Goal: Task Accomplishment & Management: Use online tool/utility

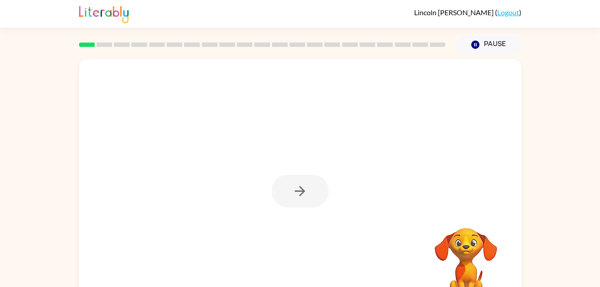
click at [297, 186] on div at bounding box center [299, 191] width 57 height 33
click at [299, 199] on div at bounding box center [299, 191] width 57 height 33
click at [301, 179] on div at bounding box center [299, 191] width 57 height 33
click at [304, 194] on icon "button" at bounding box center [300, 191] width 16 height 16
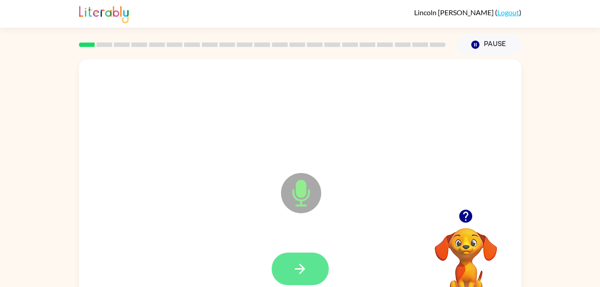
click at [298, 269] on icon "button" at bounding box center [300, 268] width 10 height 10
click at [280, 278] on button "button" at bounding box center [299, 268] width 57 height 33
click at [301, 260] on button "button" at bounding box center [299, 268] width 57 height 33
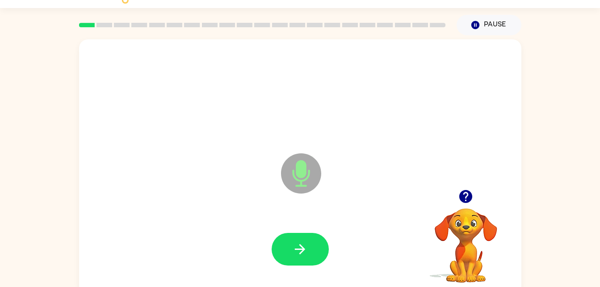
scroll to position [27, 0]
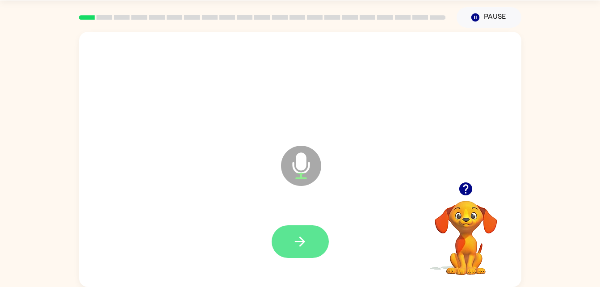
click at [301, 236] on icon "button" at bounding box center [300, 241] width 16 height 16
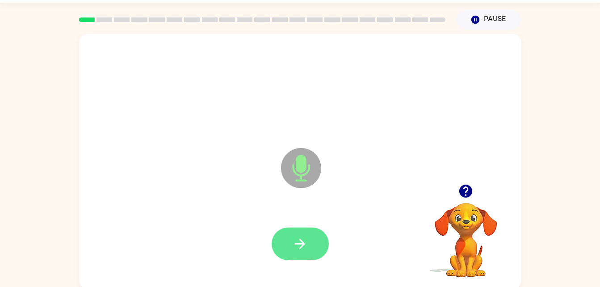
click at [317, 242] on button "button" at bounding box center [299, 243] width 57 height 33
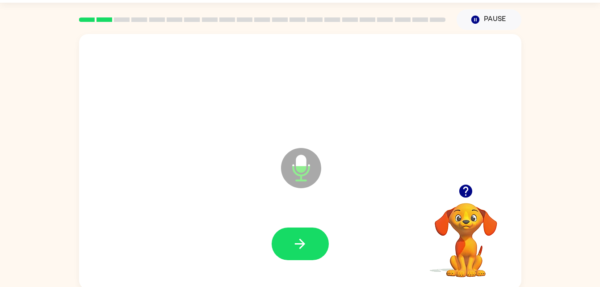
click at [467, 206] on video "Your browser must support playing .mp4 files to use Literably. Please try using…" at bounding box center [465, 233] width 89 height 89
click at [458, 188] on icon "button" at bounding box center [466, 191] width 16 height 16
click at [303, 244] on icon "button" at bounding box center [300, 243] width 10 height 10
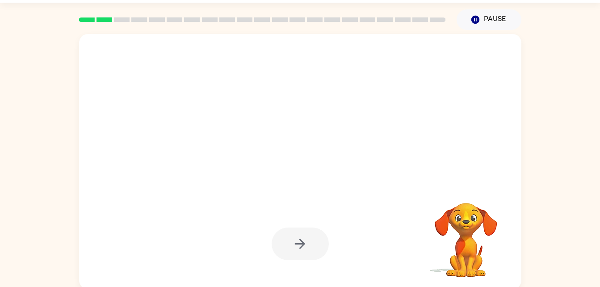
click at [306, 240] on div at bounding box center [299, 243] width 57 height 33
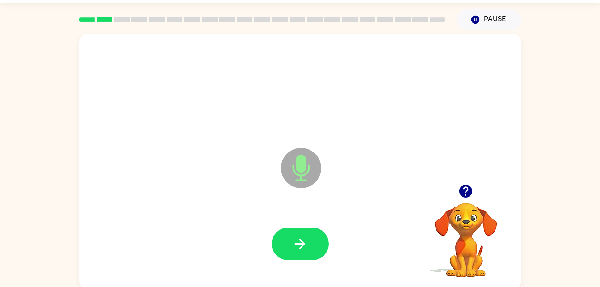
click at [461, 194] on icon "button" at bounding box center [465, 190] width 13 height 13
click at [306, 238] on icon "button" at bounding box center [300, 244] width 16 height 16
click at [463, 191] on icon "button" at bounding box center [465, 190] width 13 height 13
click at [466, 192] on icon "button" at bounding box center [466, 191] width 16 height 16
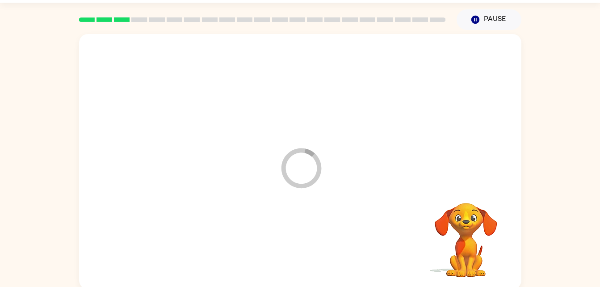
click at [311, 243] on div at bounding box center [300, 243] width 424 height 73
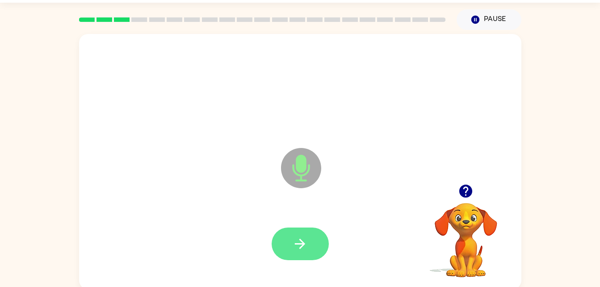
click at [295, 246] on icon "button" at bounding box center [300, 244] width 16 height 16
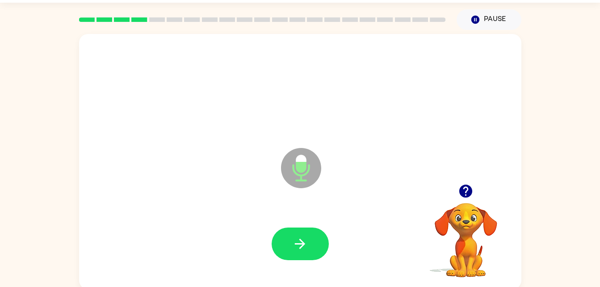
click at [467, 200] on button "button" at bounding box center [465, 190] width 23 height 23
click at [304, 239] on icon "button" at bounding box center [300, 244] width 16 height 16
click at [316, 238] on button "button" at bounding box center [299, 243] width 57 height 33
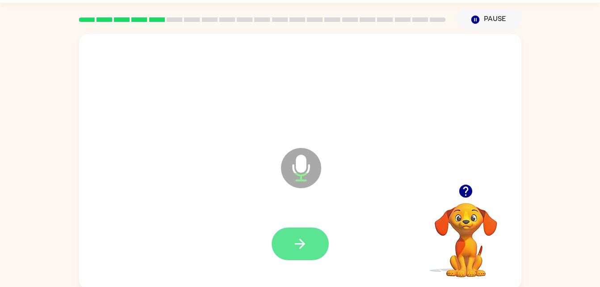
click at [302, 249] on icon "button" at bounding box center [300, 244] width 16 height 16
click at [299, 250] on icon "button" at bounding box center [300, 244] width 16 height 16
click at [297, 234] on button "button" at bounding box center [299, 243] width 57 height 33
click at [302, 256] on button "button" at bounding box center [299, 243] width 57 height 33
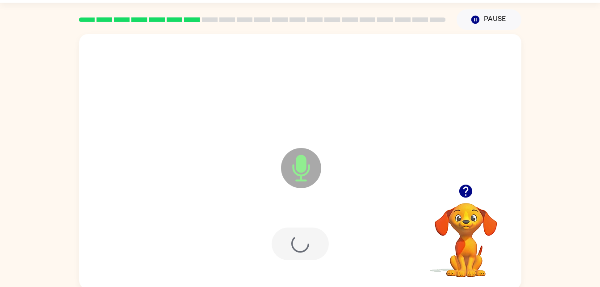
click at [303, 255] on div at bounding box center [299, 243] width 57 height 33
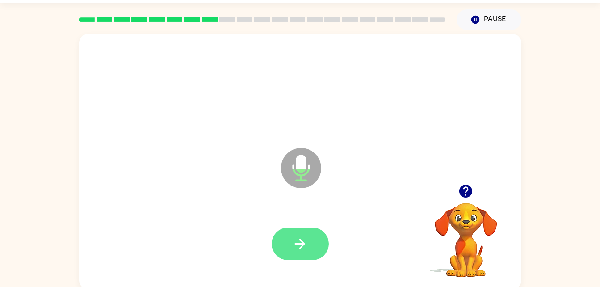
click at [302, 238] on icon "button" at bounding box center [300, 244] width 16 height 16
click at [302, 240] on icon "button" at bounding box center [300, 244] width 16 height 16
click at [314, 234] on button "button" at bounding box center [299, 243] width 57 height 33
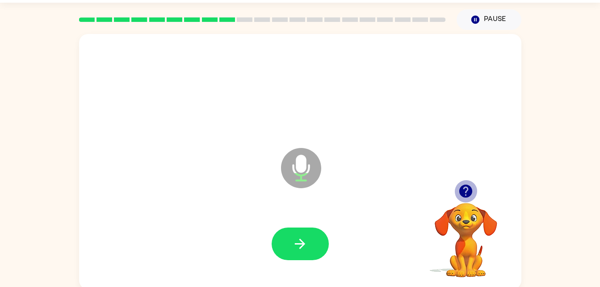
click at [468, 189] on icon "button" at bounding box center [465, 190] width 13 height 13
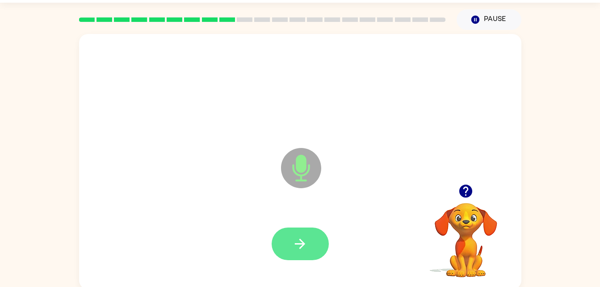
click at [293, 241] on icon "button" at bounding box center [300, 244] width 16 height 16
click at [305, 235] on button "button" at bounding box center [299, 243] width 57 height 33
click at [294, 238] on icon "button" at bounding box center [300, 244] width 16 height 16
click at [300, 232] on button "button" at bounding box center [299, 243] width 57 height 33
click at [296, 234] on button "button" at bounding box center [299, 243] width 57 height 33
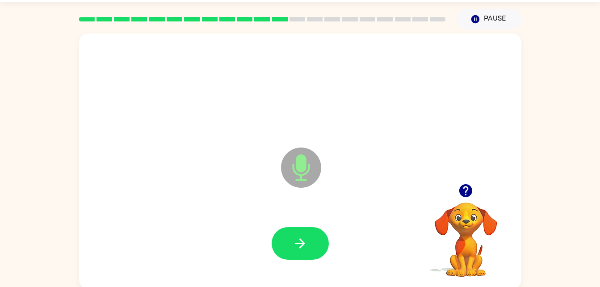
scroll to position [27, 0]
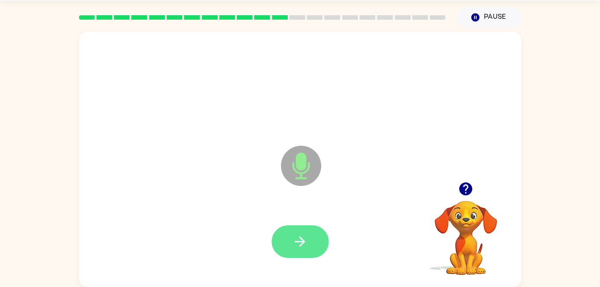
click at [308, 234] on button "button" at bounding box center [299, 241] width 57 height 33
click at [296, 225] on button "button" at bounding box center [299, 241] width 57 height 33
click at [303, 243] on icon "button" at bounding box center [300, 241] width 10 height 10
click at [300, 244] on icon "button" at bounding box center [300, 241] width 16 height 16
click at [283, 217] on div at bounding box center [300, 241] width 424 height 73
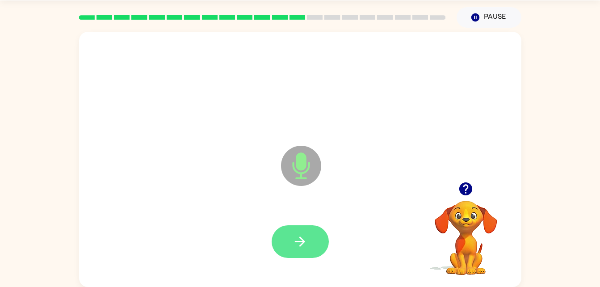
click at [303, 242] on icon "button" at bounding box center [300, 241] width 10 height 10
click at [299, 248] on icon "button" at bounding box center [300, 241] width 16 height 16
click at [286, 238] on button "button" at bounding box center [299, 241] width 57 height 33
click at [293, 242] on icon "button" at bounding box center [300, 241] width 16 height 16
click at [303, 231] on button "button" at bounding box center [299, 241] width 57 height 33
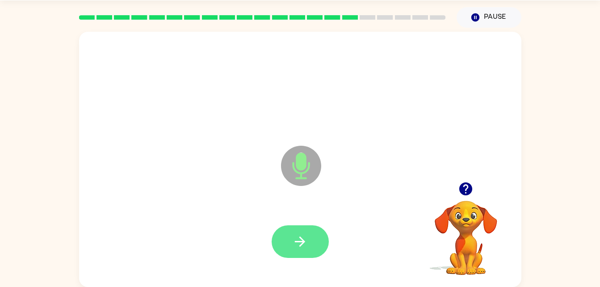
click at [272, 246] on button "button" at bounding box center [299, 241] width 57 height 33
click at [304, 239] on icon "button" at bounding box center [300, 241] width 16 height 16
click at [309, 243] on button "button" at bounding box center [299, 241] width 57 height 33
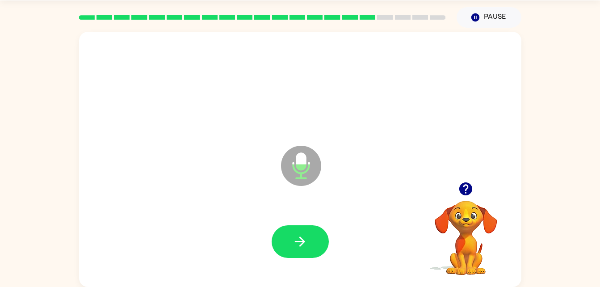
click at [472, 189] on icon "button" at bounding box center [466, 189] width 16 height 16
click at [296, 244] on icon "button" at bounding box center [300, 241] width 16 height 16
click at [298, 242] on icon "button" at bounding box center [300, 241] width 16 height 16
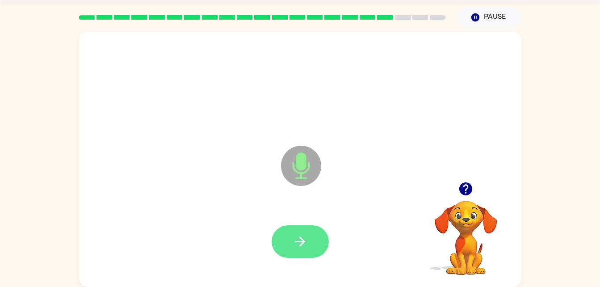
click at [303, 225] on button "button" at bounding box center [299, 241] width 57 height 33
click at [303, 238] on icon "button" at bounding box center [300, 241] width 16 height 16
click at [476, 183] on div at bounding box center [465, 188] width 89 height 23
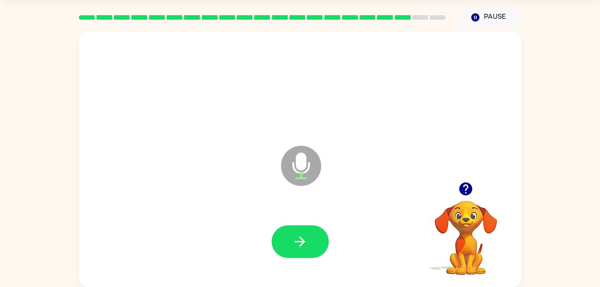
click at [467, 188] on icon "button" at bounding box center [466, 189] width 16 height 16
click at [302, 245] on icon "button" at bounding box center [300, 241] width 16 height 16
click at [280, 248] on button "button" at bounding box center [299, 241] width 57 height 33
click at [470, 179] on button "button" at bounding box center [465, 188] width 23 height 23
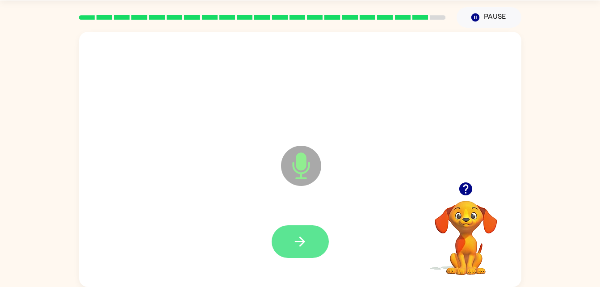
click at [310, 233] on button "button" at bounding box center [299, 241] width 57 height 33
click at [286, 242] on button "button" at bounding box center [299, 241] width 57 height 33
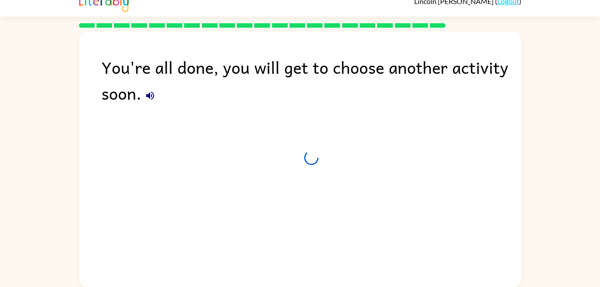
scroll to position [11, 0]
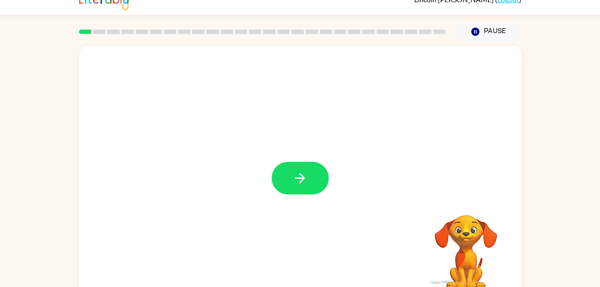
scroll to position [13, 0]
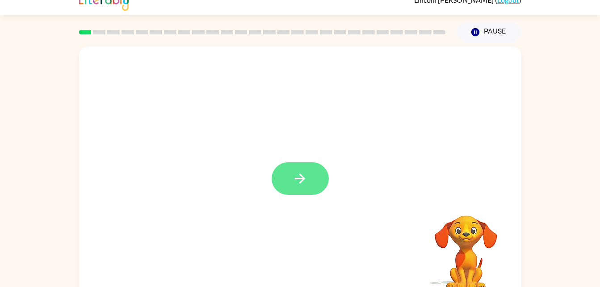
click at [309, 169] on button "button" at bounding box center [299, 178] width 57 height 33
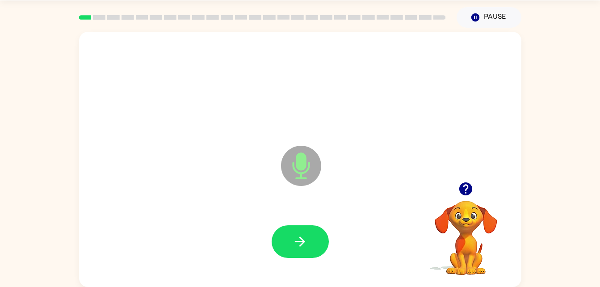
scroll to position [27, 0]
click at [460, 185] on icon "button" at bounding box center [466, 189] width 16 height 16
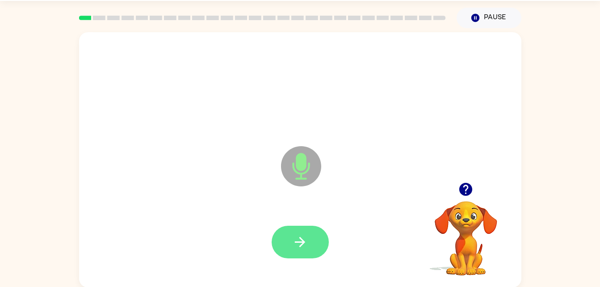
click at [304, 234] on icon "button" at bounding box center [300, 242] width 16 height 16
click at [303, 242] on icon "button" at bounding box center [300, 242] width 10 height 10
click at [297, 235] on icon "button" at bounding box center [300, 242] width 16 height 16
click at [300, 241] on icon "button" at bounding box center [300, 242] width 16 height 16
click at [303, 249] on icon "button" at bounding box center [300, 242] width 16 height 16
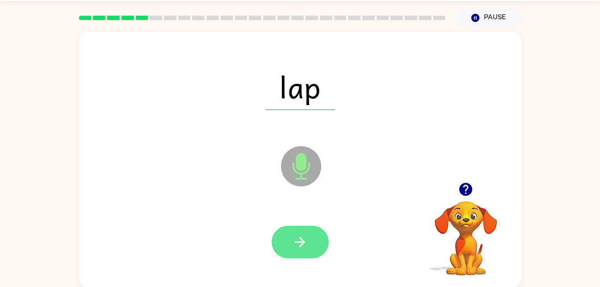
click at [292, 239] on icon "button" at bounding box center [300, 242] width 16 height 16
click at [309, 242] on button "button" at bounding box center [299, 241] width 57 height 33
click at [310, 238] on button "button" at bounding box center [299, 241] width 57 height 33
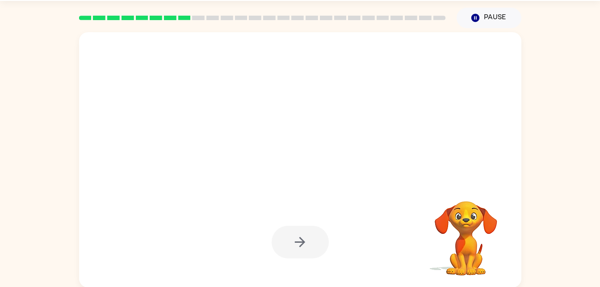
click at [288, 239] on div at bounding box center [299, 241] width 57 height 33
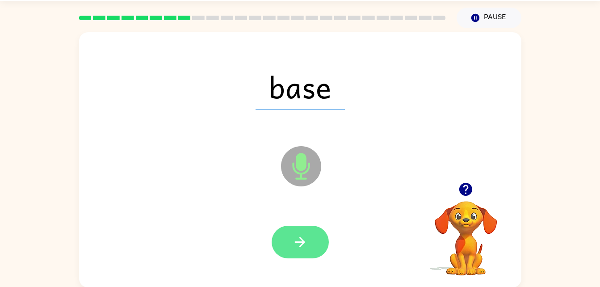
click at [291, 228] on button "button" at bounding box center [299, 241] width 57 height 33
click at [285, 247] on button "button" at bounding box center [299, 241] width 57 height 33
click at [298, 249] on icon "button" at bounding box center [300, 242] width 16 height 16
click at [315, 245] on button "button" at bounding box center [299, 241] width 57 height 33
click at [287, 241] on button "button" at bounding box center [299, 241] width 57 height 33
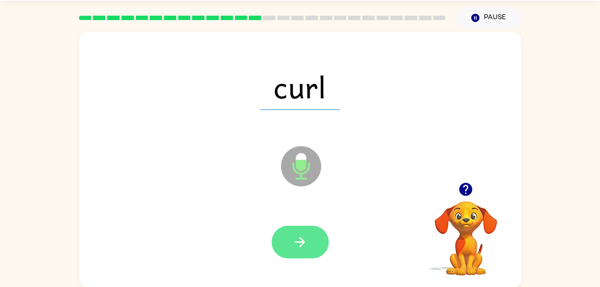
click at [321, 228] on button "button" at bounding box center [299, 241] width 57 height 33
click at [300, 250] on button "button" at bounding box center [299, 241] width 57 height 33
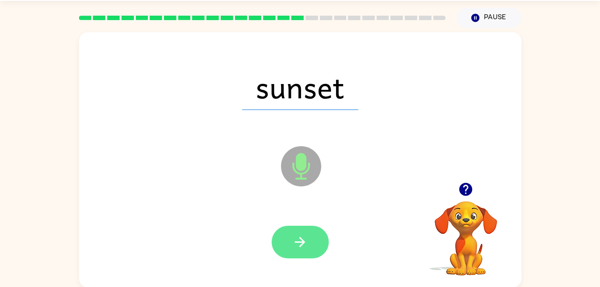
click at [283, 245] on button "button" at bounding box center [299, 241] width 57 height 33
click at [293, 229] on button "button" at bounding box center [299, 241] width 57 height 33
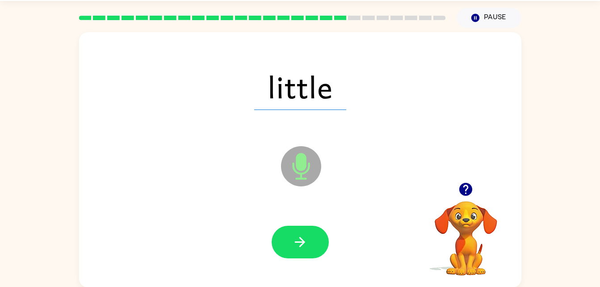
click at [265, 229] on div at bounding box center [300, 241] width 424 height 73
click at [312, 256] on button "button" at bounding box center [299, 241] width 57 height 33
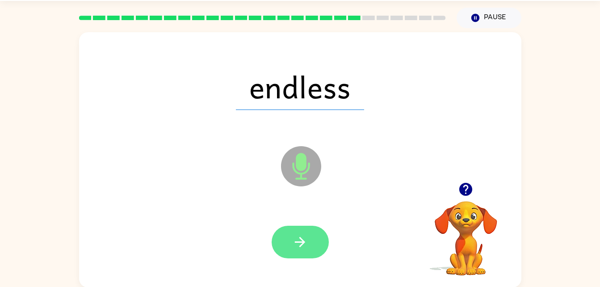
click at [322, 234] on button "button" at bounding box center [299, 241] width 57 height 33
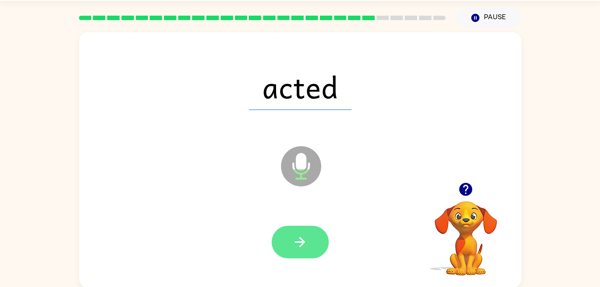
click at [296, 238] on icon "button" at bounding box center [300, 242] width 16 height 16
click at [302, 243] on icon "button" at bounding box center [300, 242] width 10 height 10
click at [289, 257] on button "button" at bounding box center [299, 241] width 57 height 33
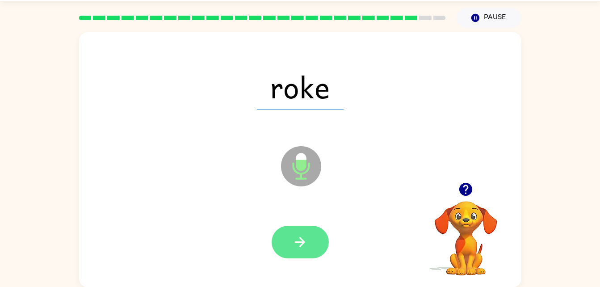
click at [305, 249] on icon "button" at bounding box center [300, 242] width 16 height 16
click at [296, 239] on icon "button" at bounding box center [300, 242] width 16 height 16
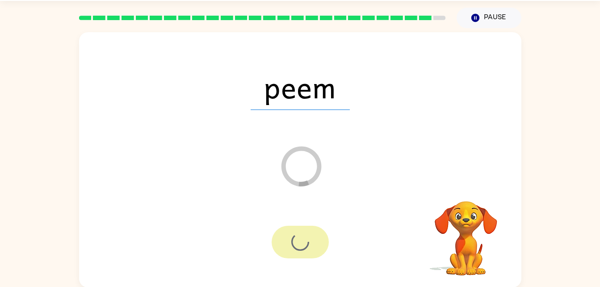
scroll to position [11, 0]
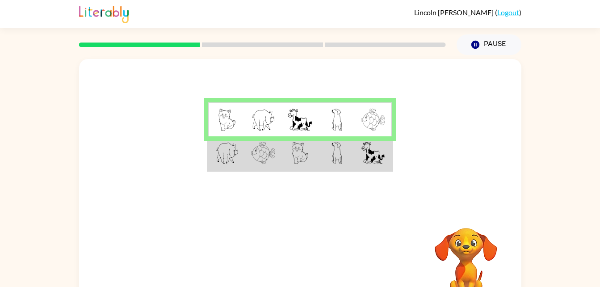
click at [231, 156] on img at bounding box center [226, 153] width 23 height 22
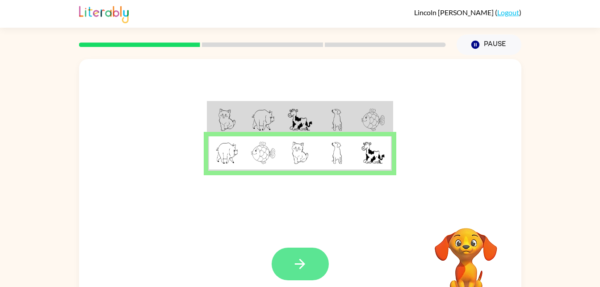
click at [290, 254] on button "button" at bounding box center [299, 263] width 57 height 33
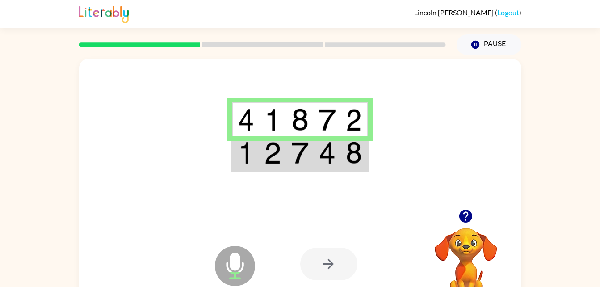
click at [278, 128] on img at bounding box center [272, 119] width 17 height 22
click at [255, 157] on td at bounding box center [245, 153] width 27 height 34
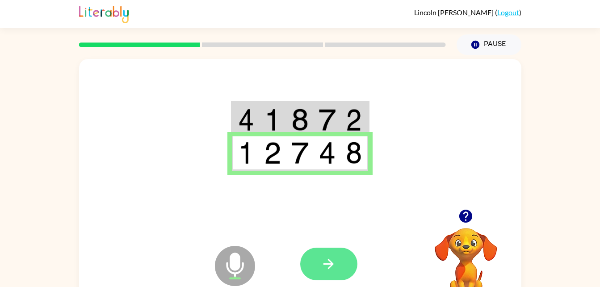
click at [323, 277] on button "button" at bounding box center [328, 263] width 57 height 33
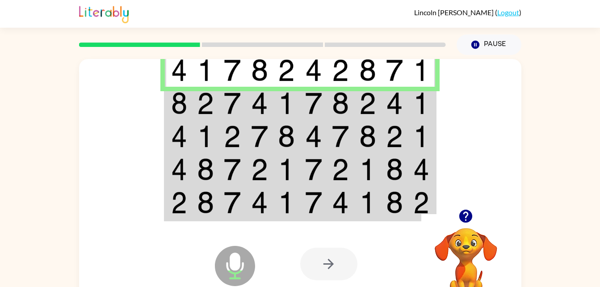
click at [266, 101] on img at bounding box center [259, 103] width 17 height 22
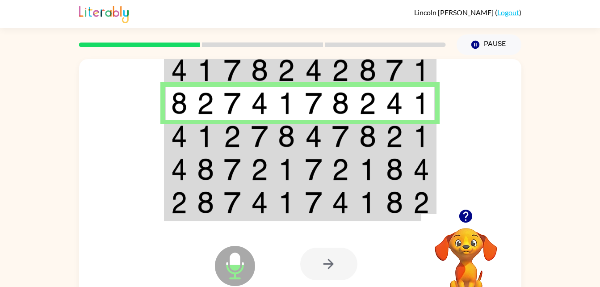
click at [274, 135] on td at bounding box center [286, 136] width 27 height 33
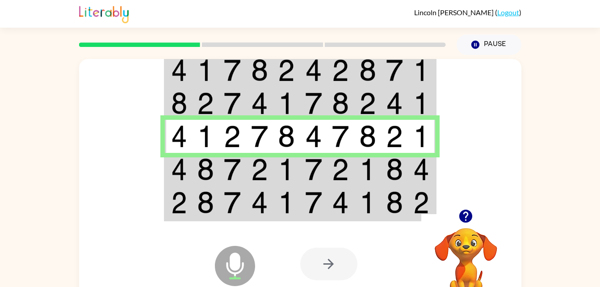
click at [426, 175] on img at bounding box center [421, 169] width 16 height 22
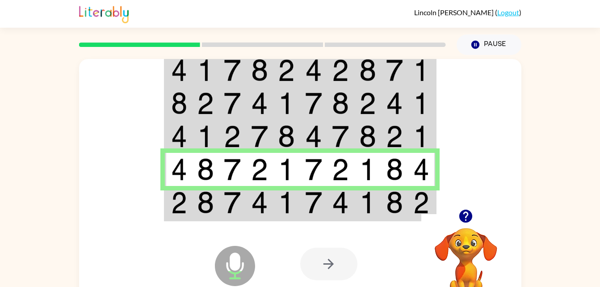
click at [332, 213] on div at bounding box center [366, 263] width 132 height 100
click at [310, 210] on img at bounding box center [313, 202] width 17 height 22
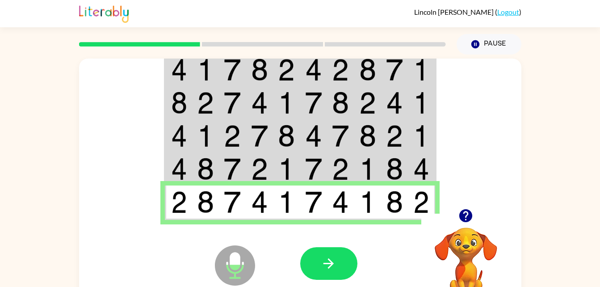
scroll to position [1, 0]
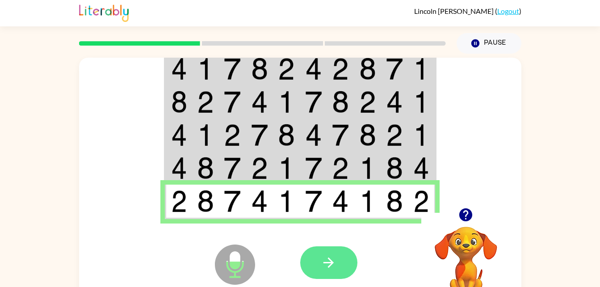
click at [315, 271] on button "button" at bounding box center [328, 262] width 57 height 33
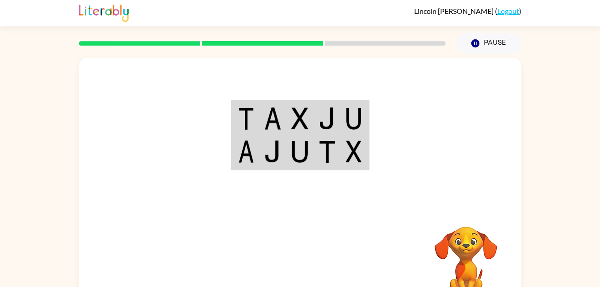
click at [282, 104] on td at bounding box center [272, 118] width 27 height 34
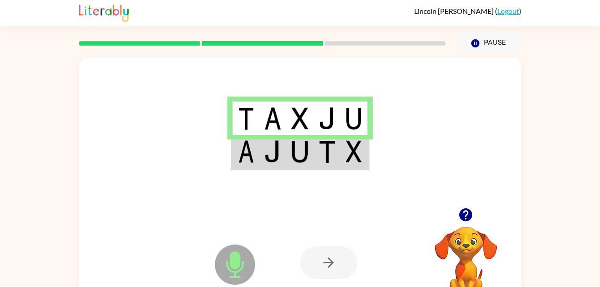
click at [330, 150] on img at bounding box center [326, 151] width 17 height 22
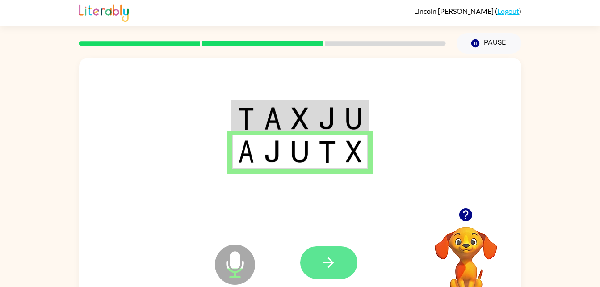
click at [335, 263] on icon "button" at bounding box center [329, 262] width 16 height 16
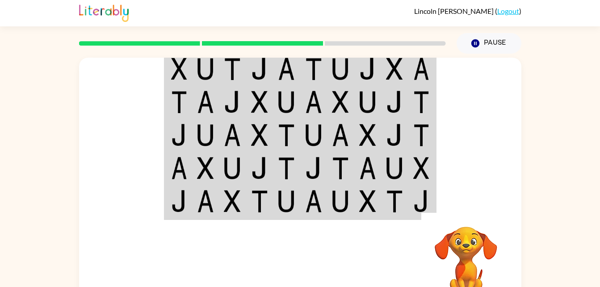
scroll to position [0, 0]
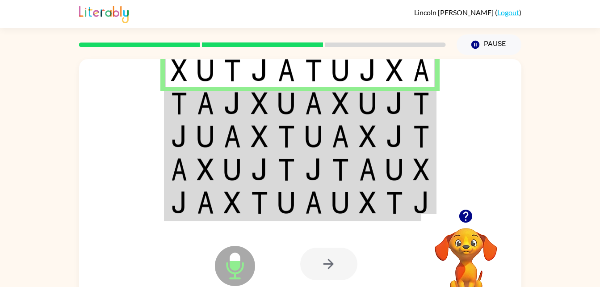
click at [292, 105] on img at bounding box center [286, 103] width 17 height 22
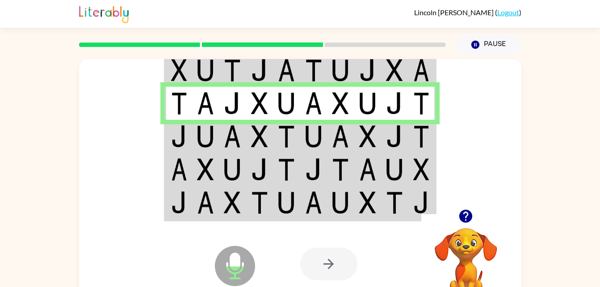
click at [235, 138] on img at bounding box center [232, 136] width 17 height 22
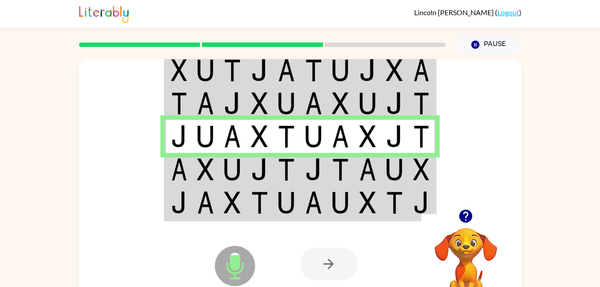
click at [352, 173] on td at bounding box center [340, 169] width 27 height 33
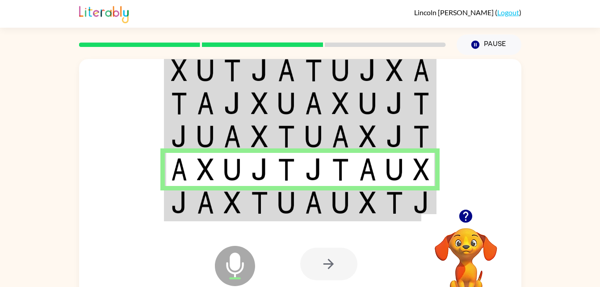
click at [299, 218] on div "Microphone The Microphone is here when it is your turn to talk Your browser mus…" at bounding box center [300, 263] width 442 height 100
click at [320, 217] on div at bounding box center [366, 263] width 132 height 100
click at [346, 197] on img at bounding box center [340, 202] width 17 height 22
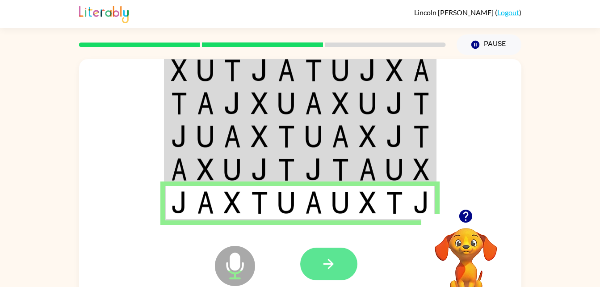
click at [338, 259] on button "button" at bounding box center [328, 263] width 57 height 33
